Goal: Navigation & Orientation: Go to known website

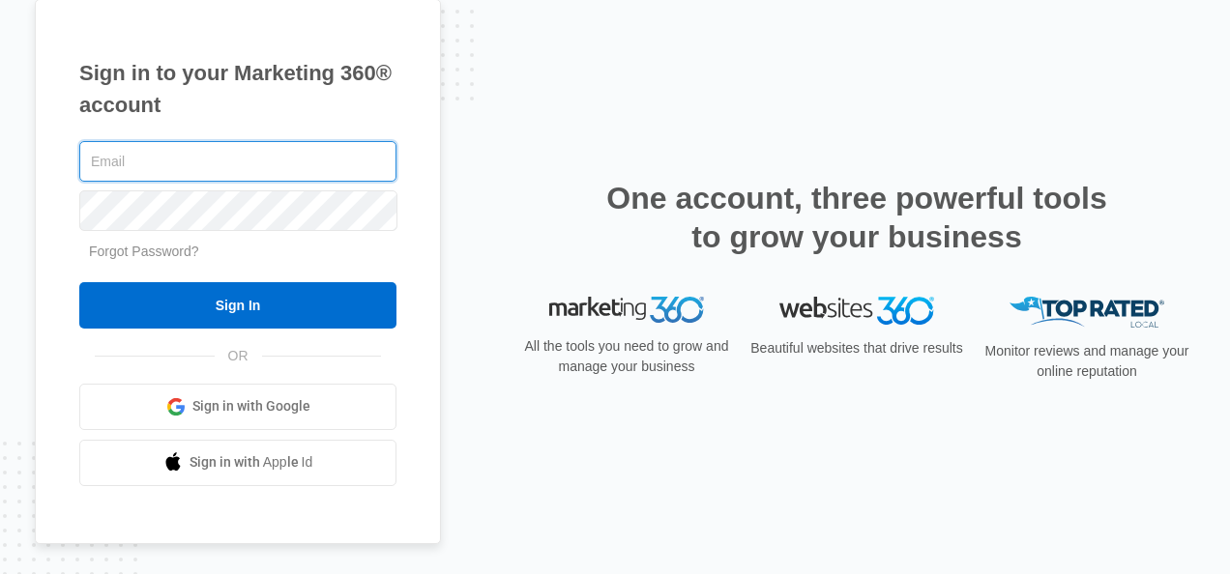
scroll to position [6, 0]
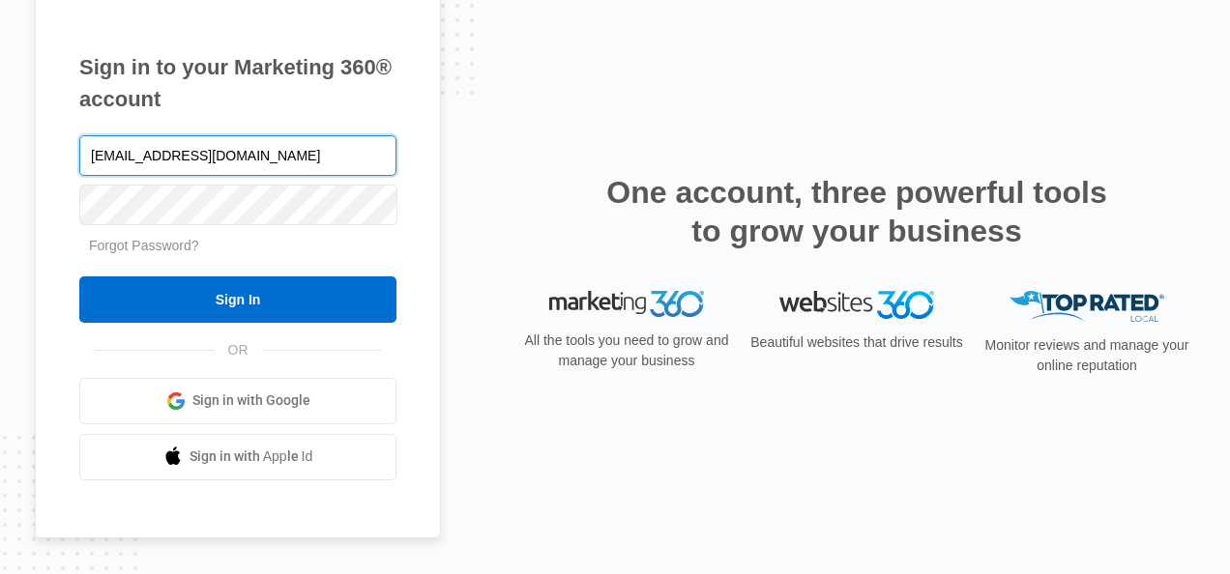
type input "[EMAIL_ADDRESS][DOMAIN_NAME]"
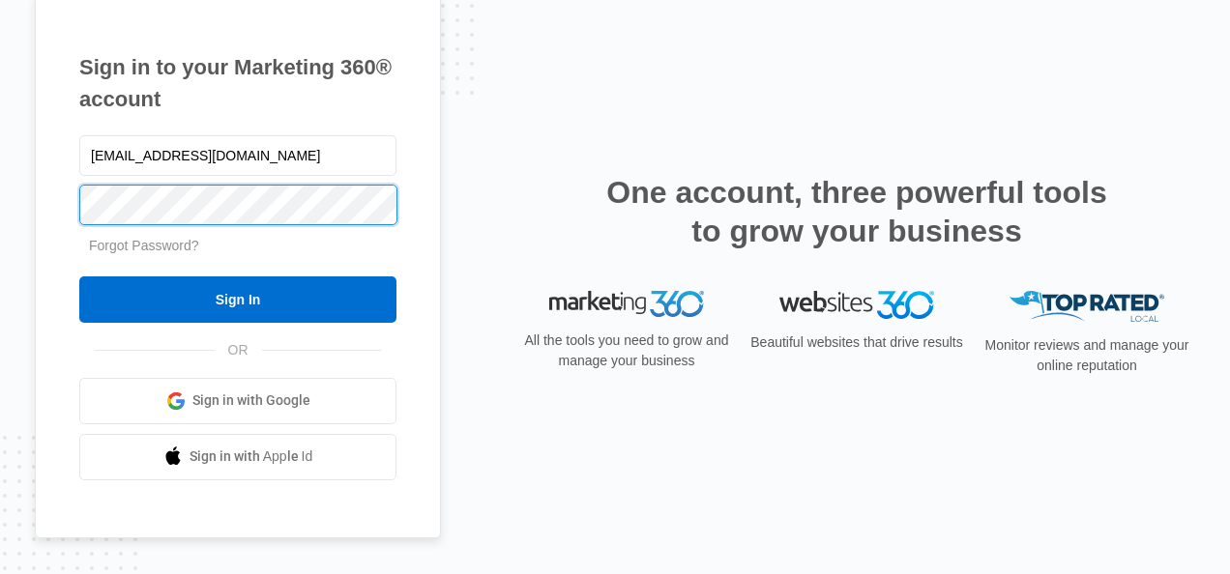
click at [79, 277] on input "Sign In" at bounding box center [237, 300] width 317 height 46
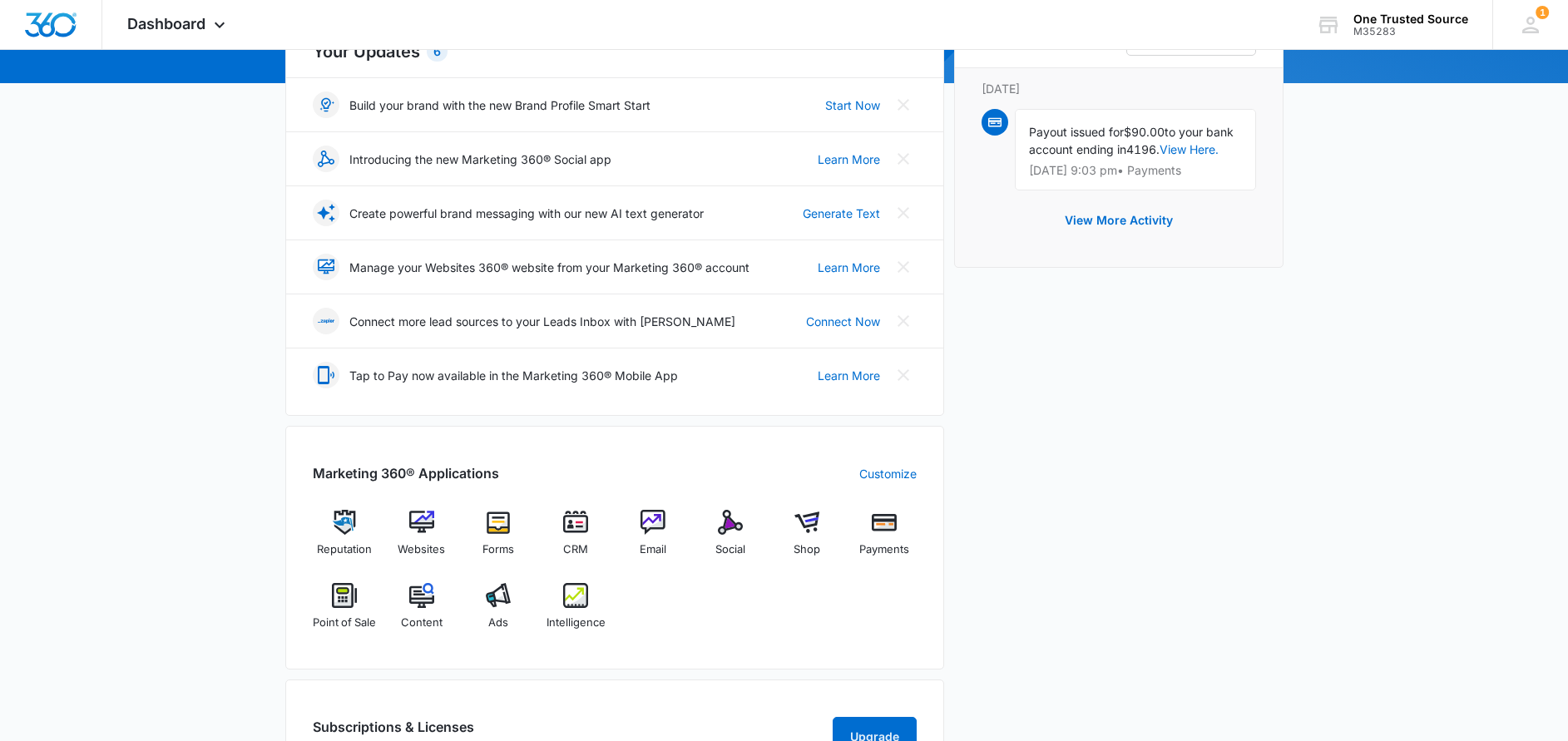
scroll to position [313, 0]
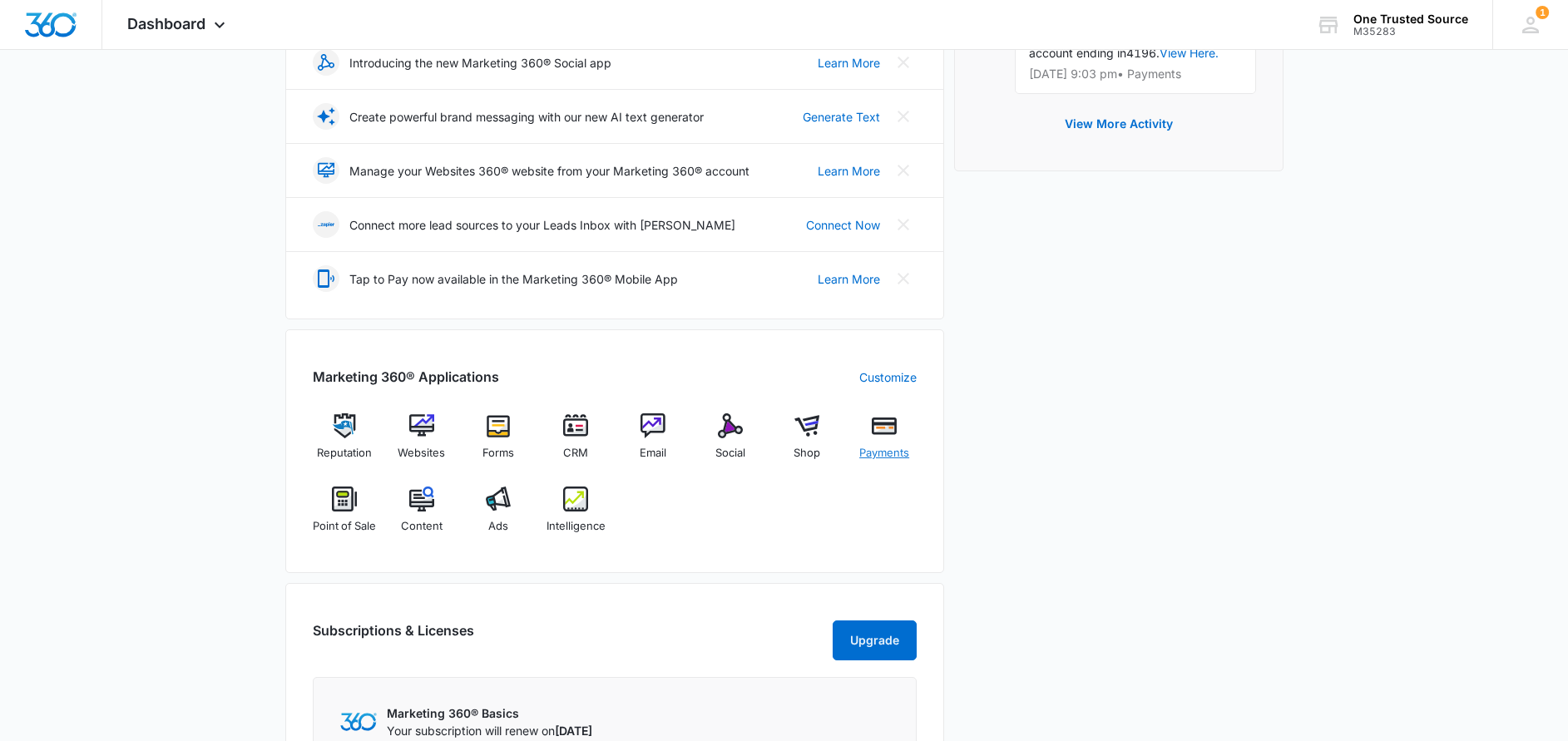
click at [891, 437] on img at bounding box center [884, 426] width 25 height 25
